Goal: Check status: Check status

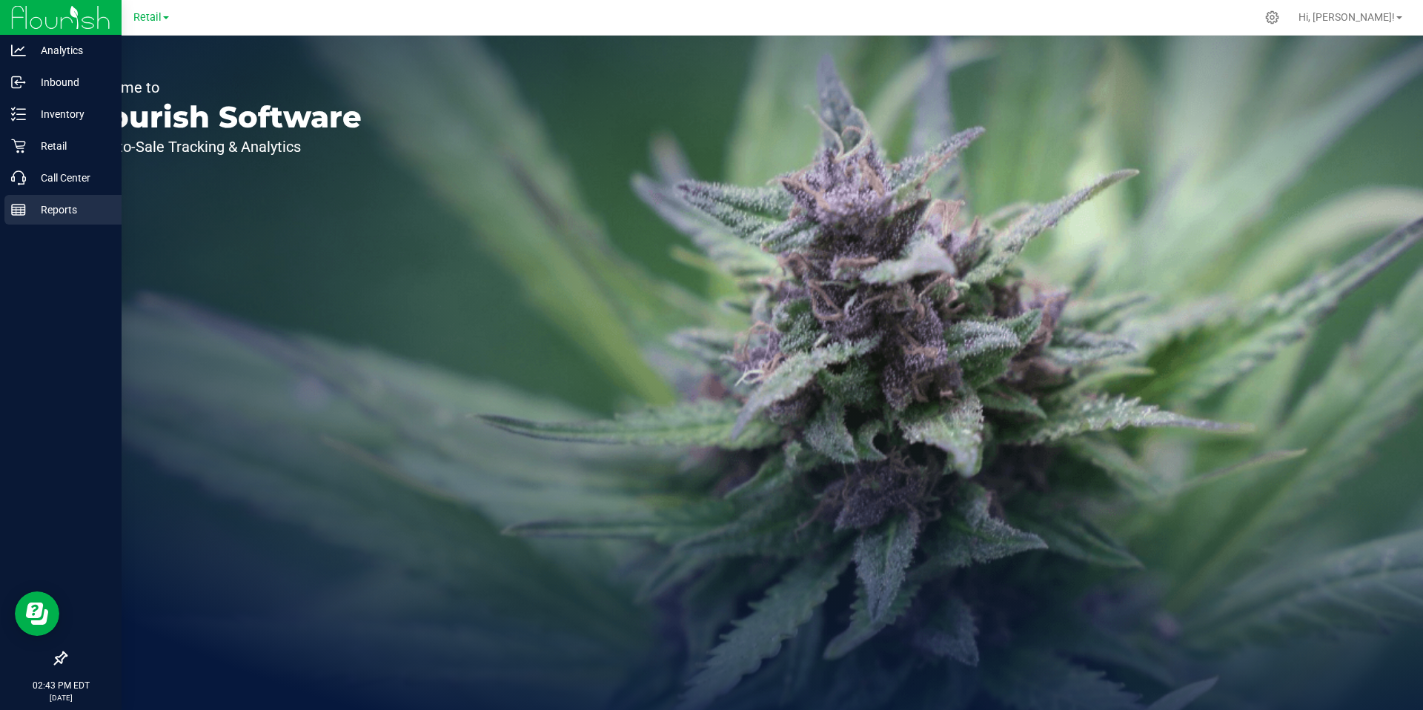
click at [16, 205] on icon at bounding box center [18, 209] width 15 height 15
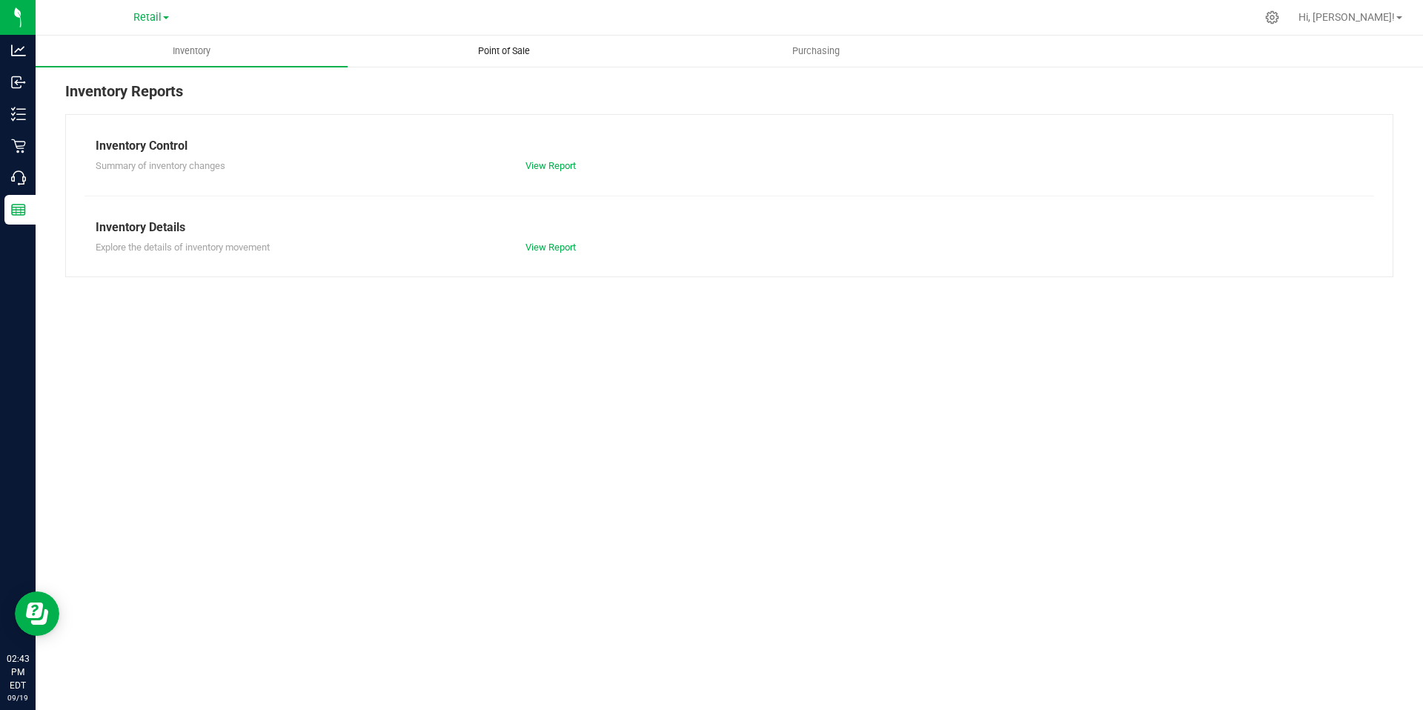
click at [491, 47] on span "Point of Sale" at bounding box center [504, 50] width 92 height 13
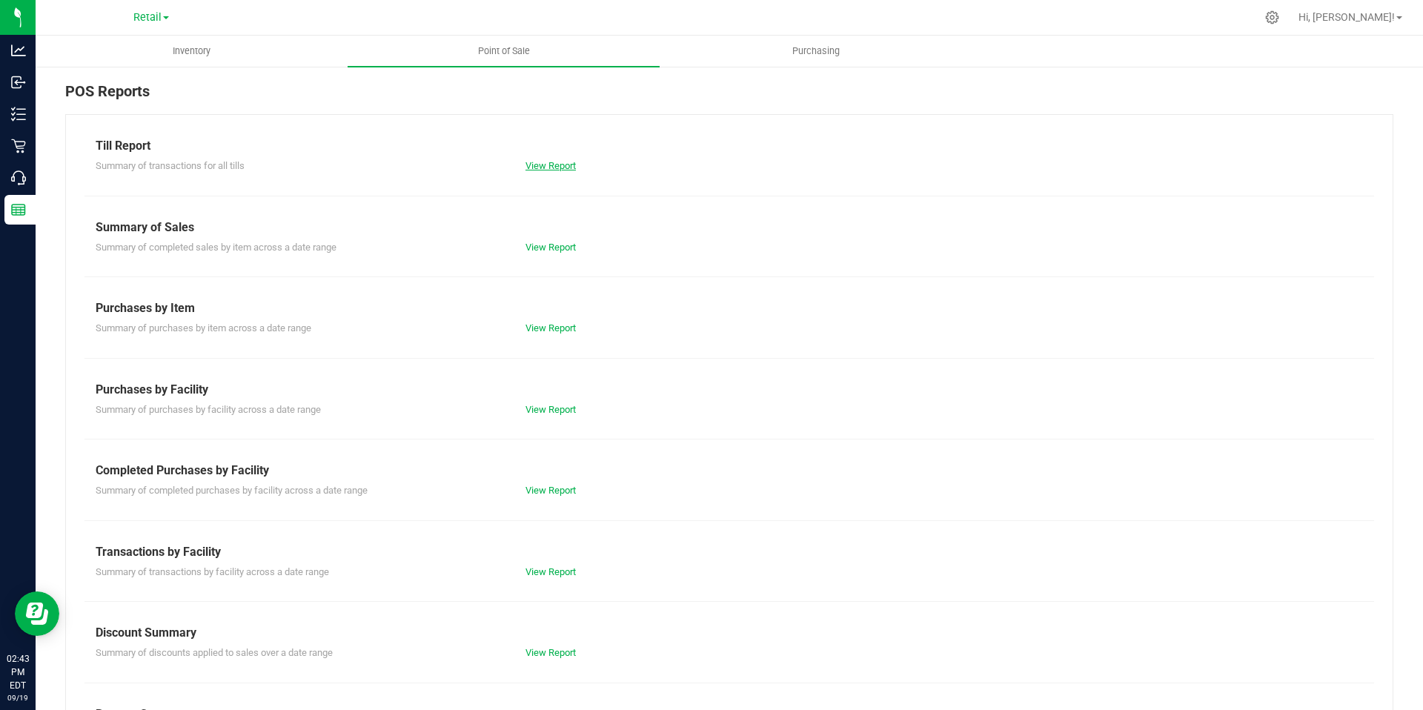
click at [564, 169] on link "View Report" at bounding box center [550, 165] width 50 height 11
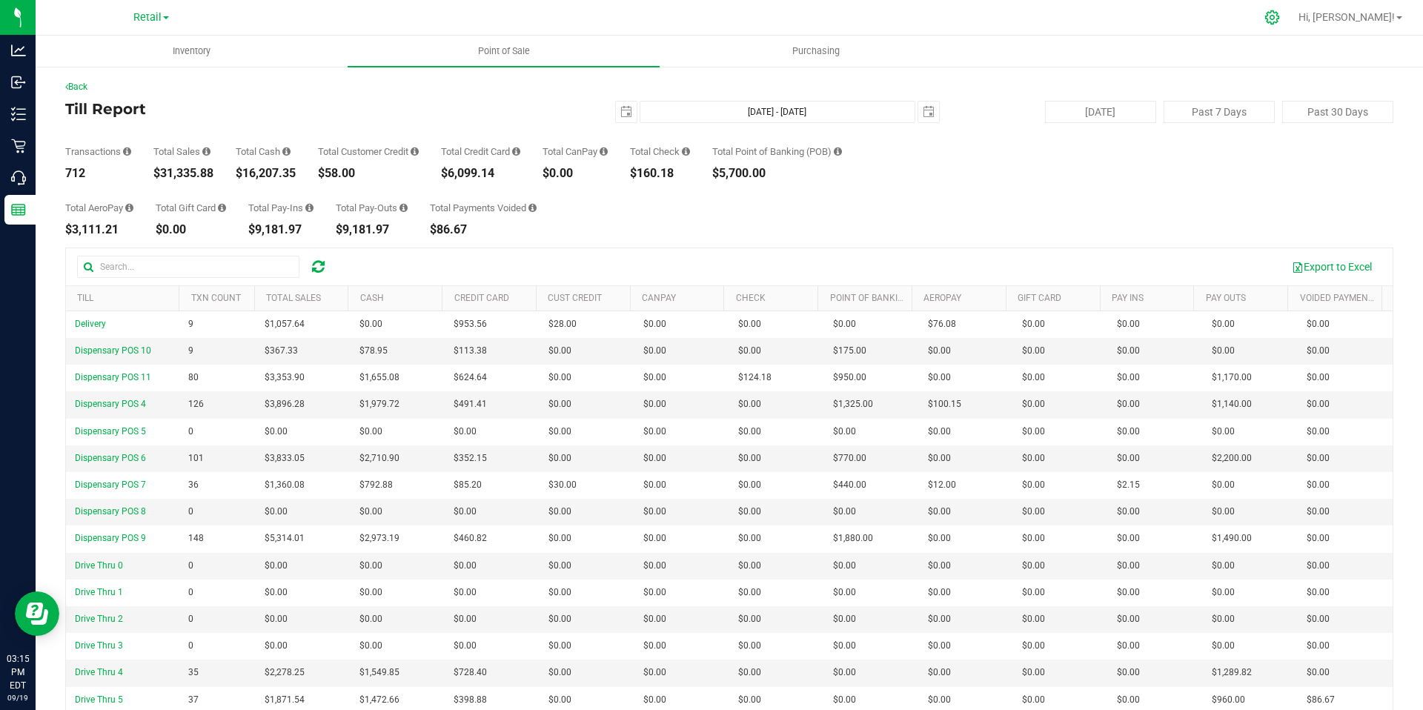
click at [1280, 23] on icon at bounding box center [1272, 18] width 16 height 16
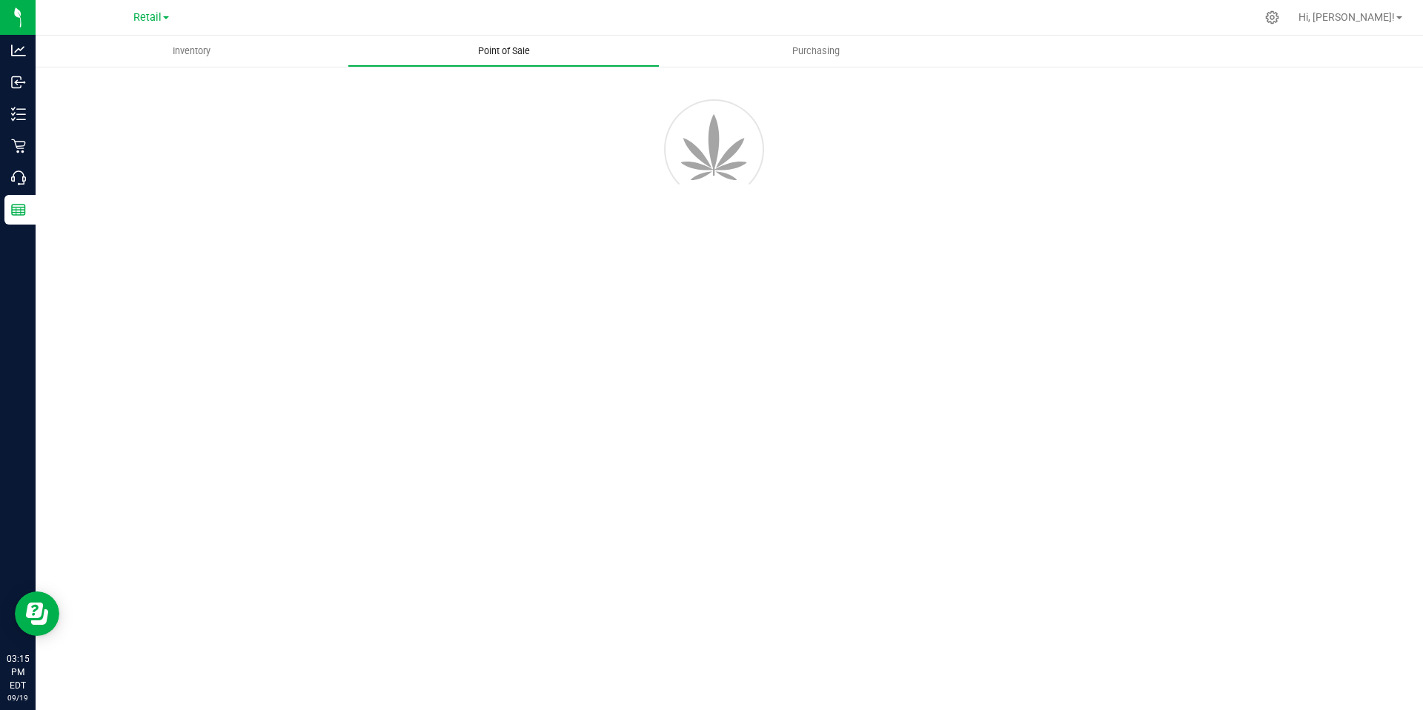
click at [483, 51] on span "Point of Sale" at bounding box center [504, 50] width 92 height 13
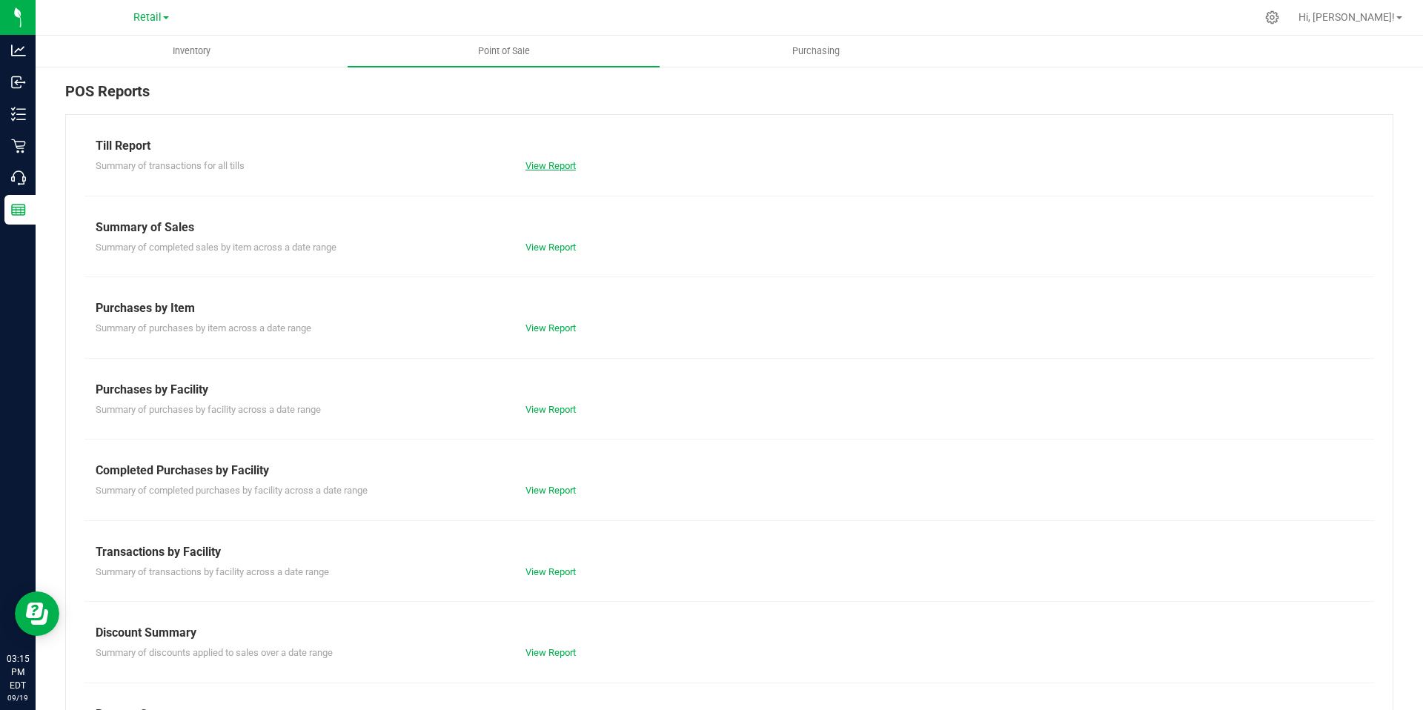
click at [534, 164] on link "View Report" at bounding box center [550, 165] width 50 height 11
